Goal: Navigation & Orientation: Find specific page/section

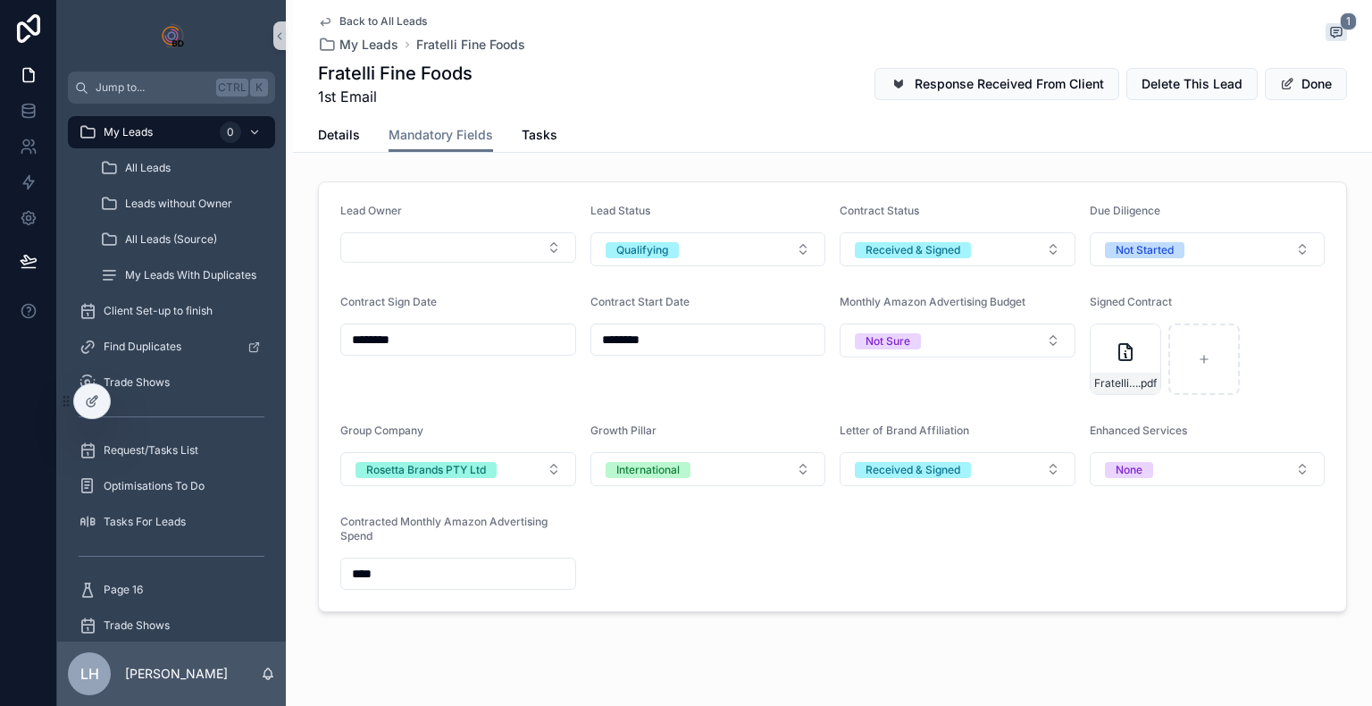
click at [742, 628] on div "Back to All Leads My Leads Fratelli Fine Foods 1 Fratelli Fine Foods 1st Email …" at bounding box center [832, 367] width 1079 height 734
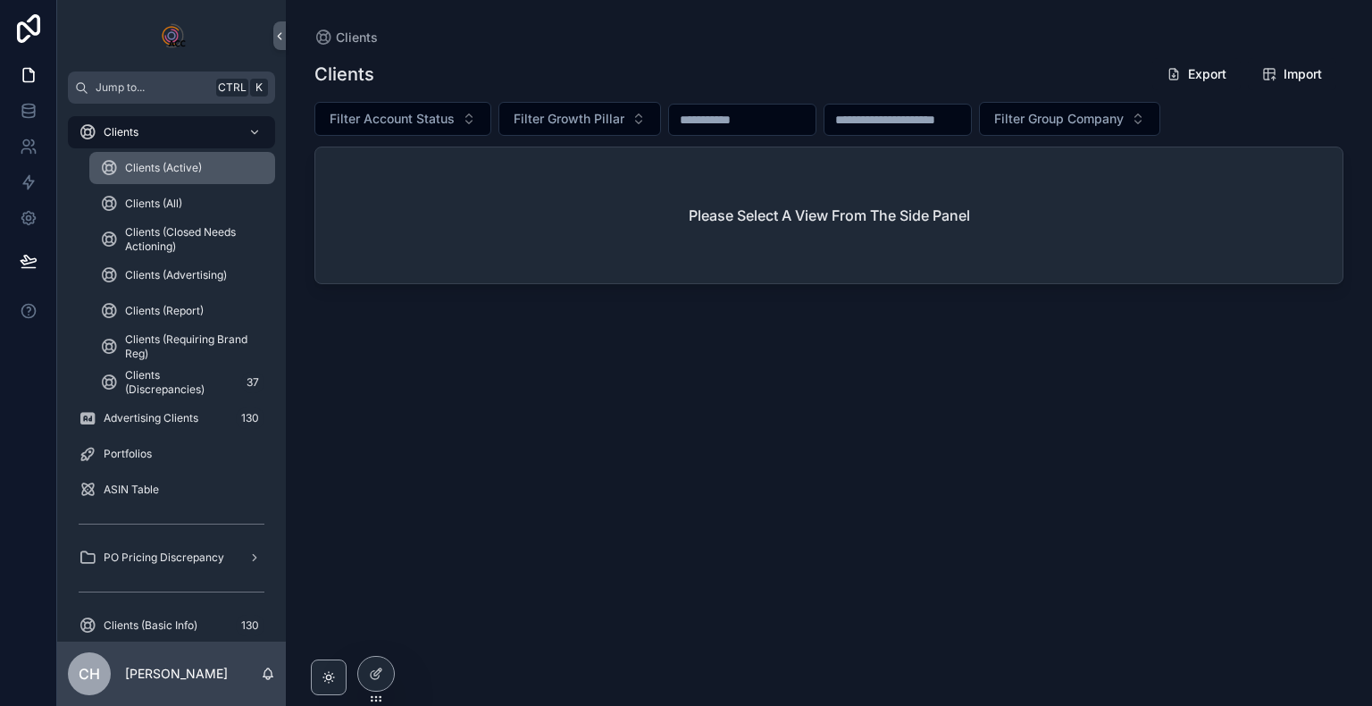
click at [163, 173] on span "Clients (Active)" at bounding box center [163, 168] width 77 height 14
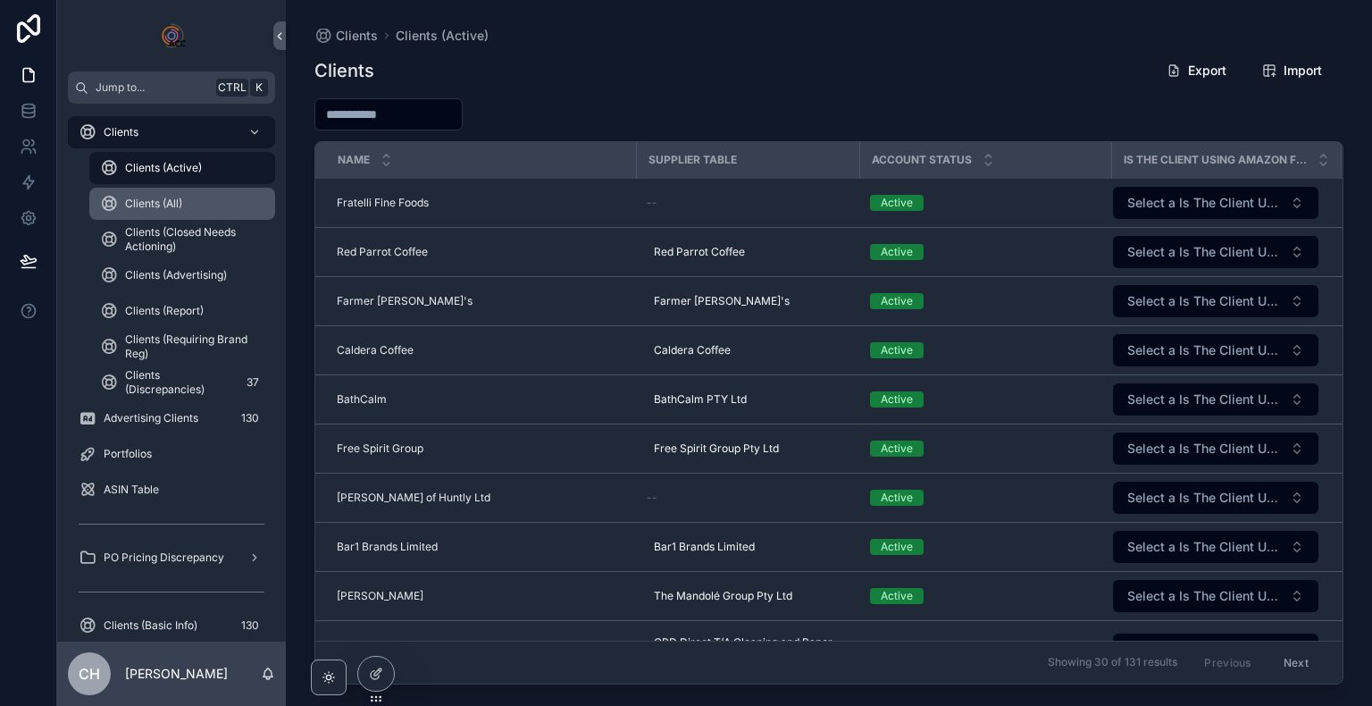
click at [188, 192] on div "Clients (All)" at bounding box center [182, 203] width 164 height 29
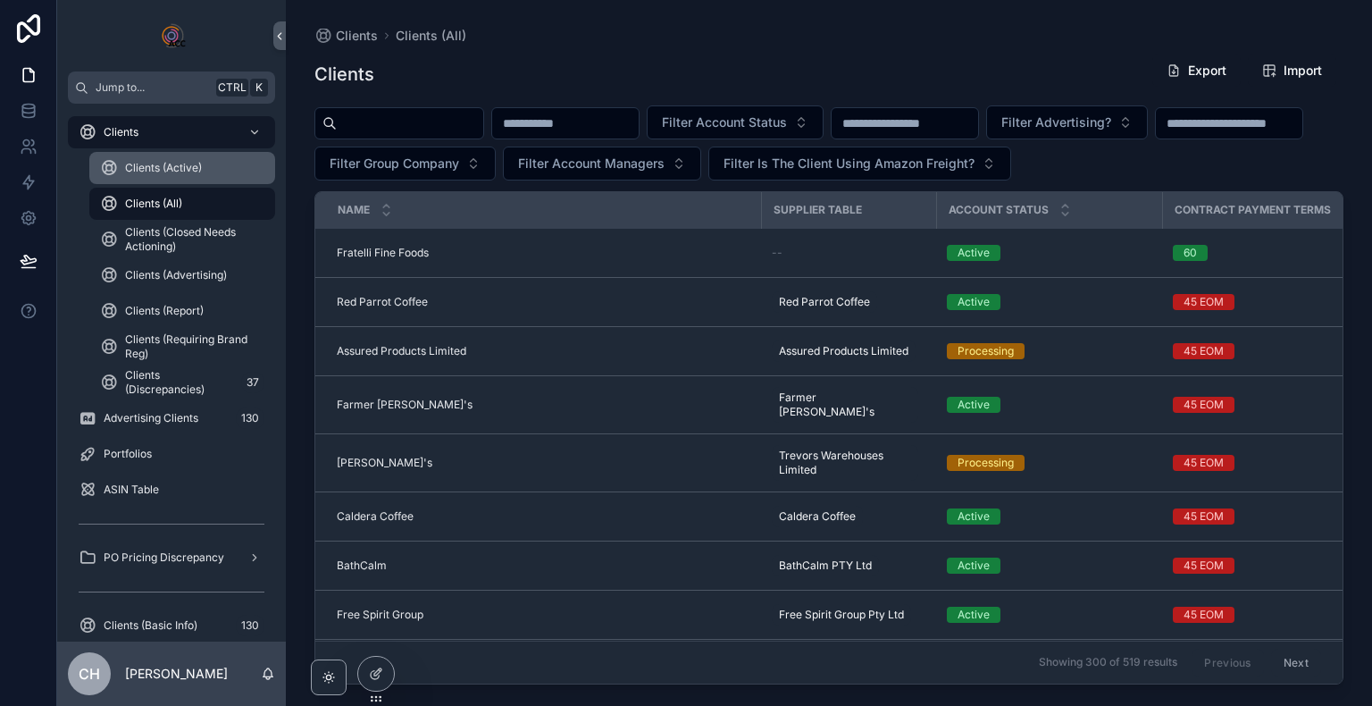
click at [193, 164] on span "Clients (Active)" at bounding box center [163, 168] width 77 height 14
